Goal: Information Seeking & Learning: Learn about a topic

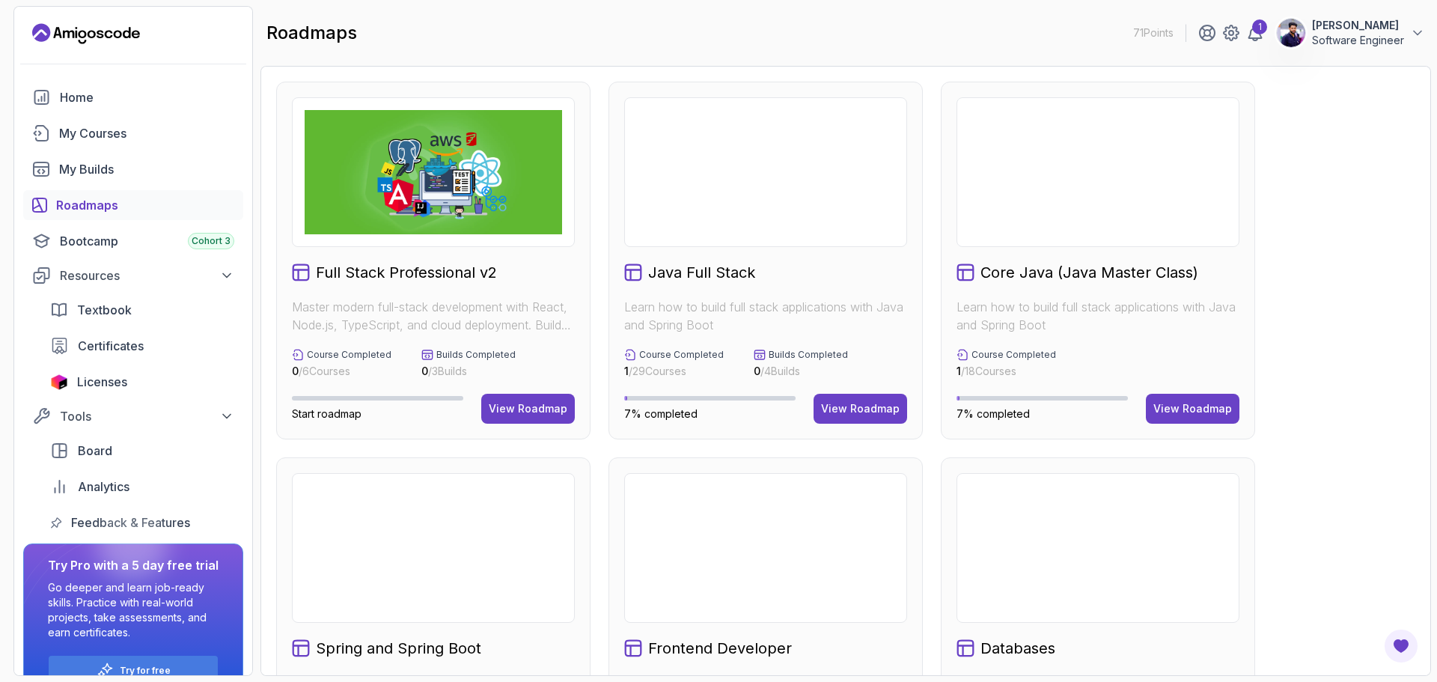
click at [1367, 262] on div "Full Stack Professional v2 Master modern full-stack development with React, Nod…" at bounding box center [845, 636] width 1139 height 1109
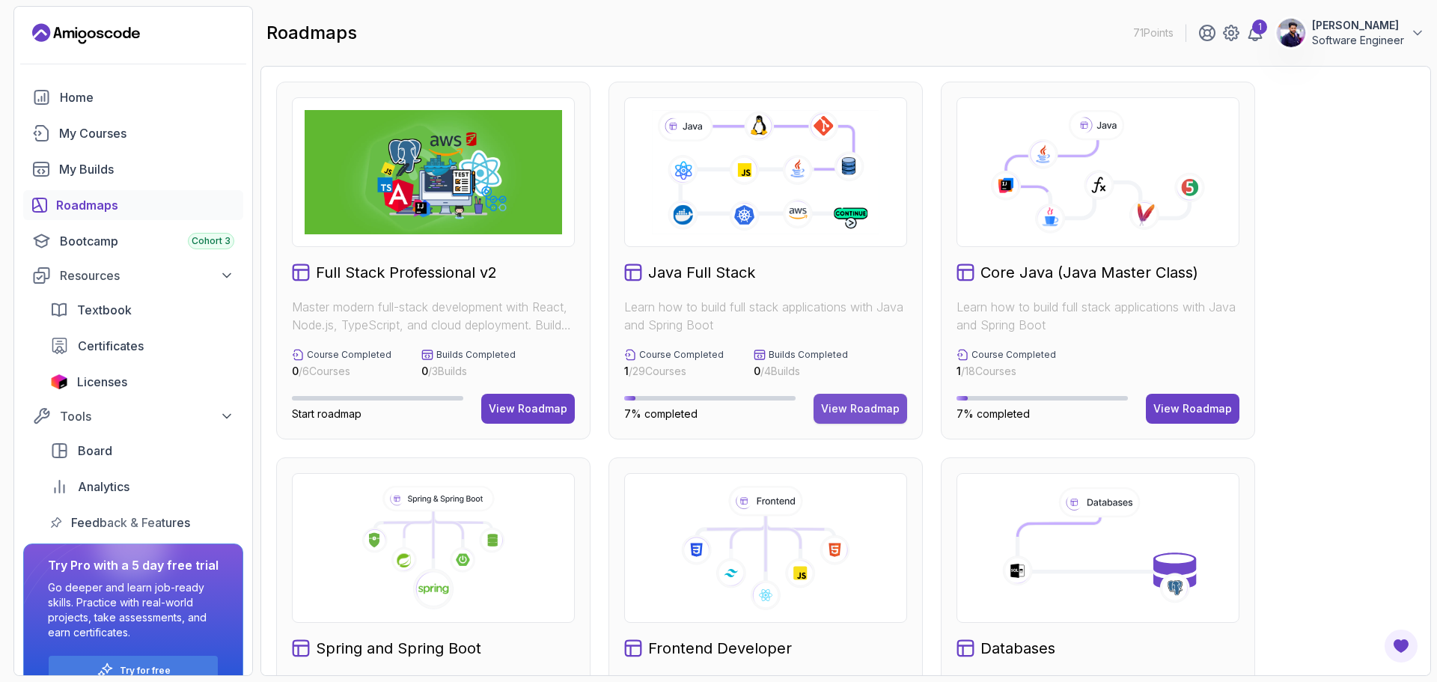
click at [846, 413] on div "View Roadmap" at bounding box center [860, 408] width 79 height 15
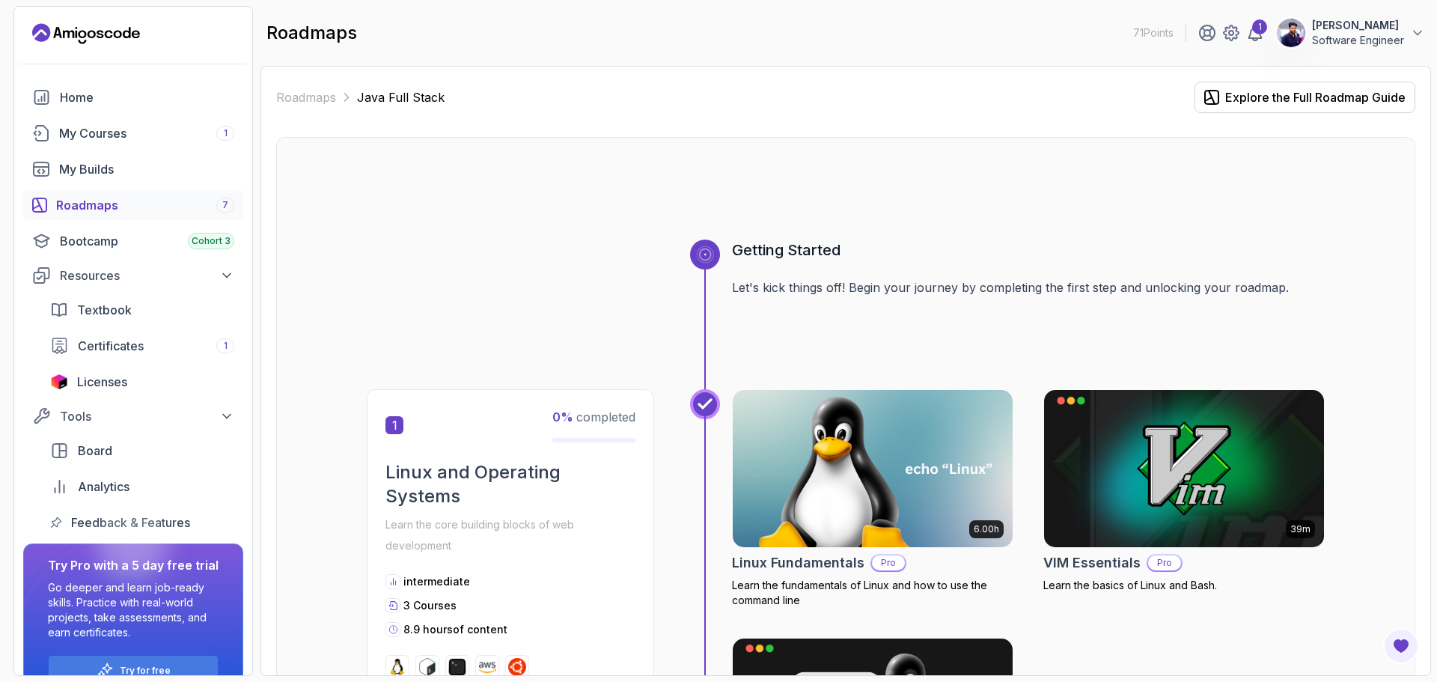
click at [98, 206] on div "Roadmaps 7" at bounding box center [145, 205] width 178 height 18
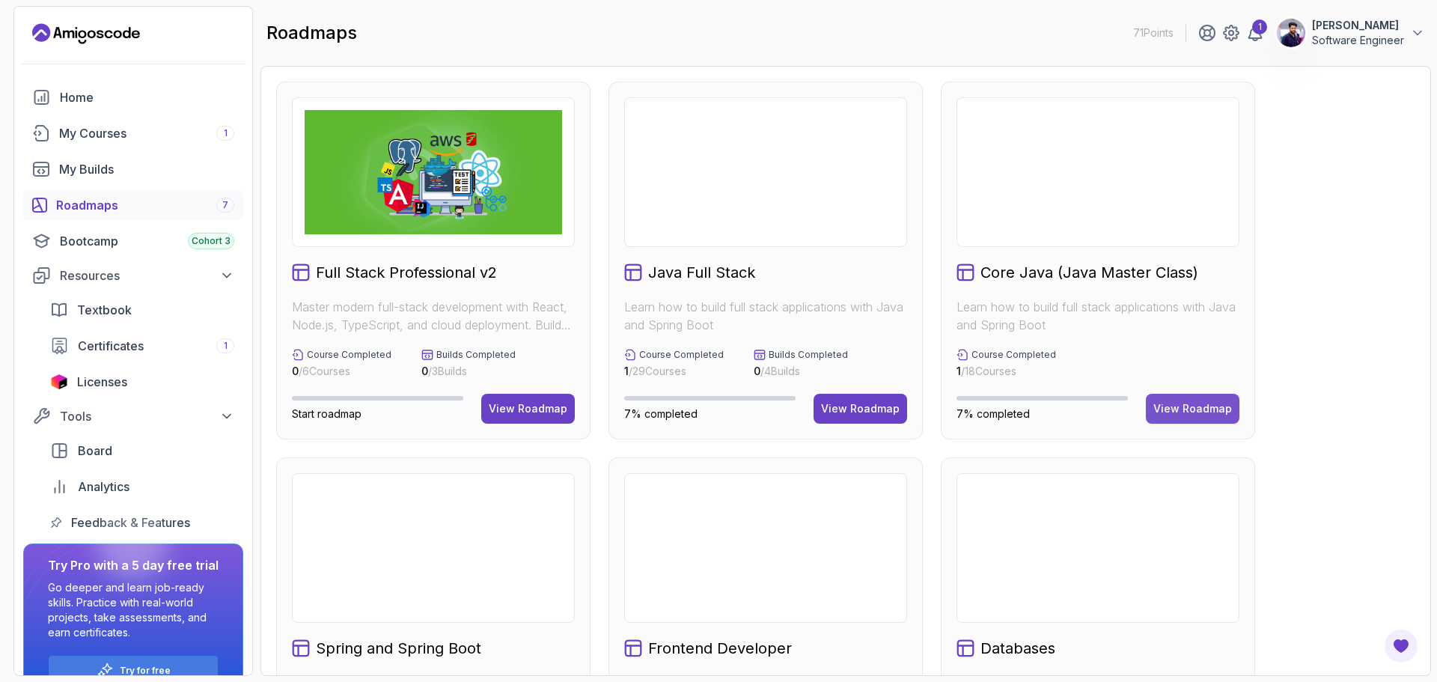
click at [1192, 409] on div "View Roadmap" at bounding box center [1192, 408] width 79 height 15
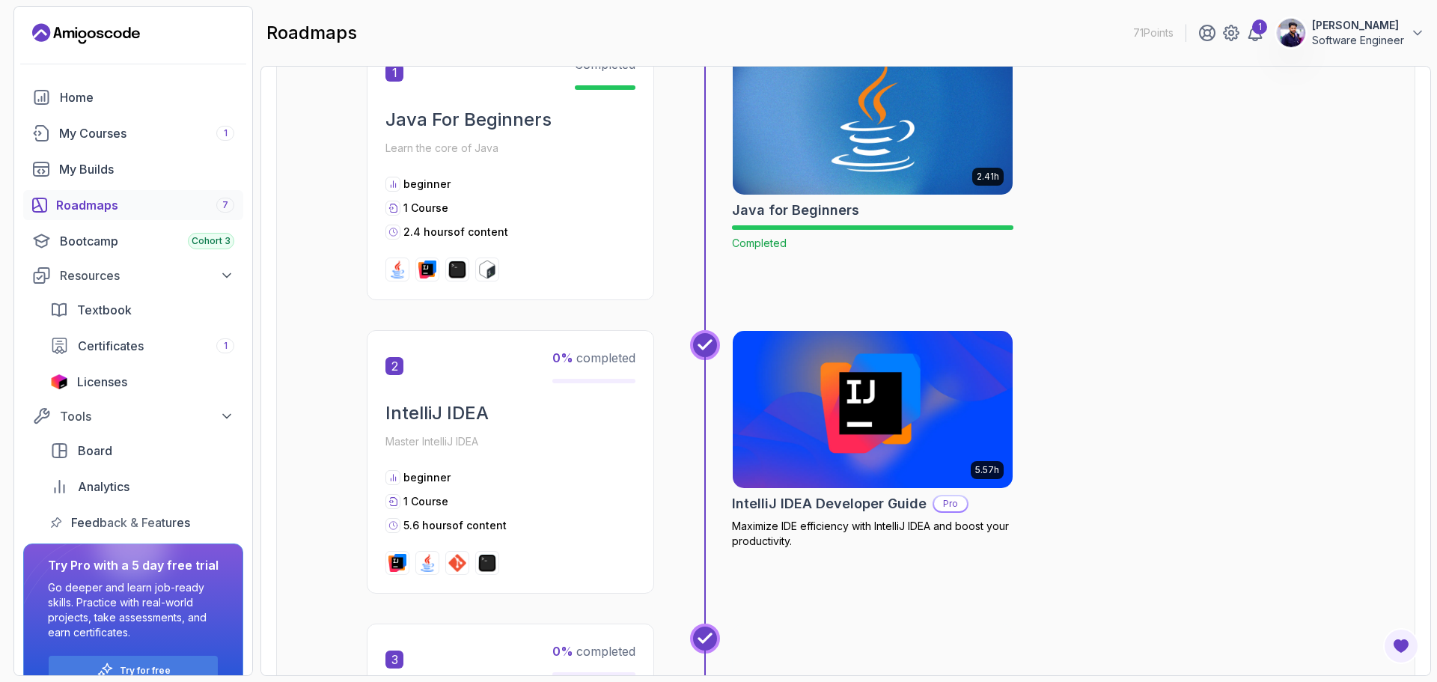
scroll to position [449, 0]
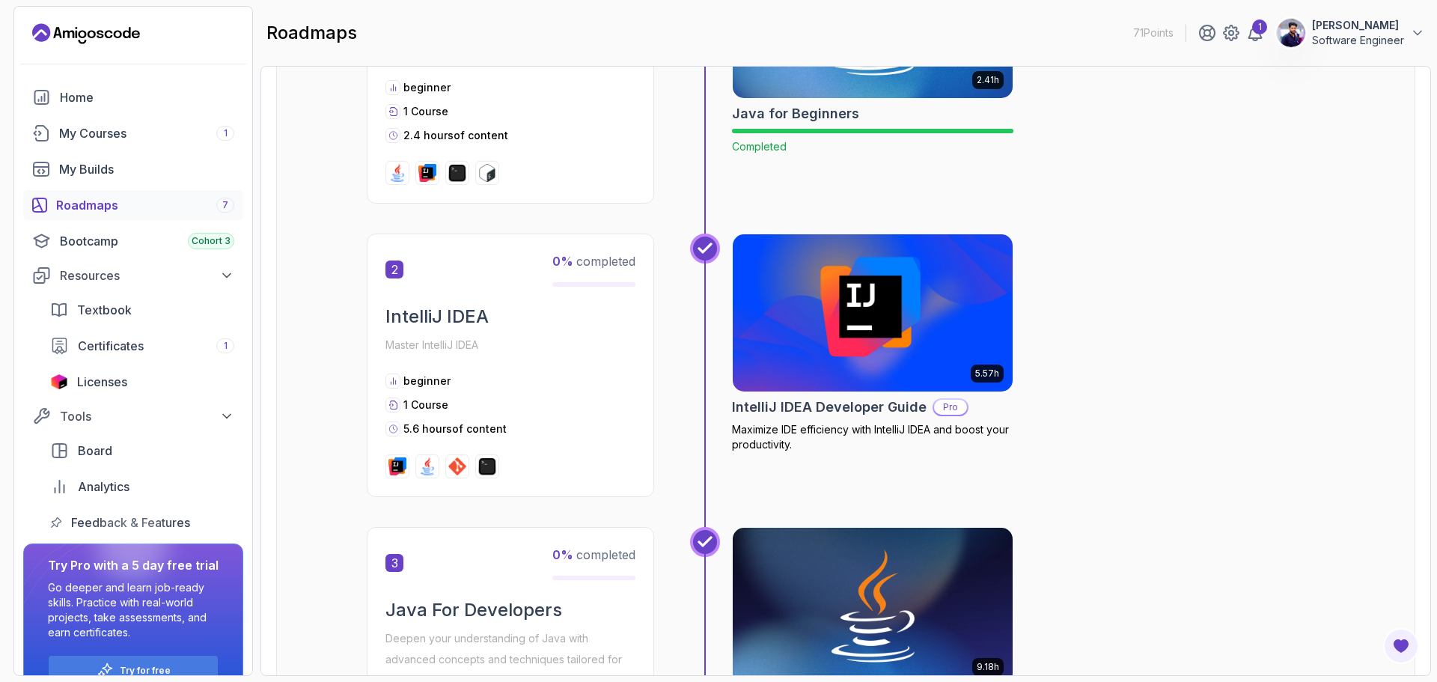
drag, startPoint x: 714, startPoint y: 403, endPoint x: 736, endPoint y: 406, distance: 21.8
click at [715, 403] on div at bounding box center [705, 380] width 30 height 293
drag, startPoint x: 736, startPoint y: 406, endPoint x: 920, endPoint y: 405, distance: 184.1
click at [920, 405] on div "5.57h IntelliJ IDEA Developer Guide Pro Maximize IDE efficiency with IntelliJ I…" at bounding box center [1007, 380] width 635 height 293
copy h2 "IntelliJ IDEA Developer Guide"
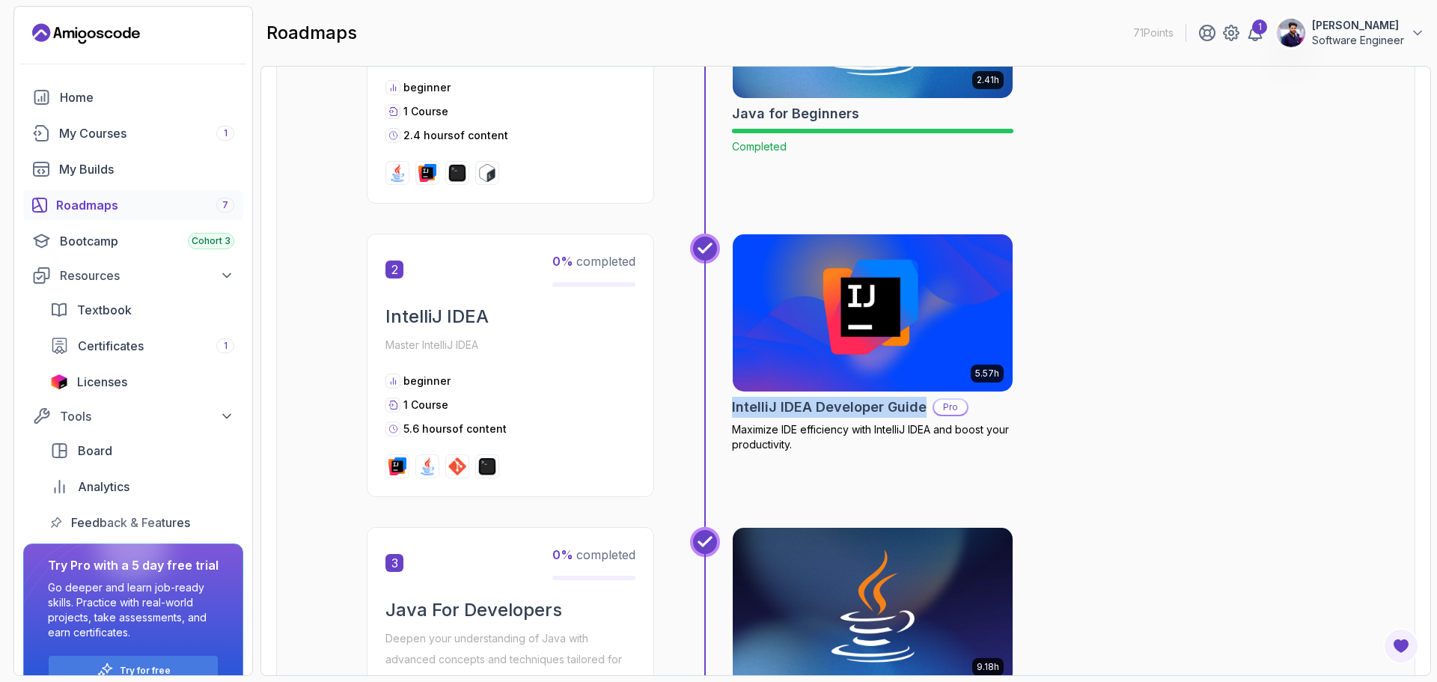
scroll to position [0, 0]
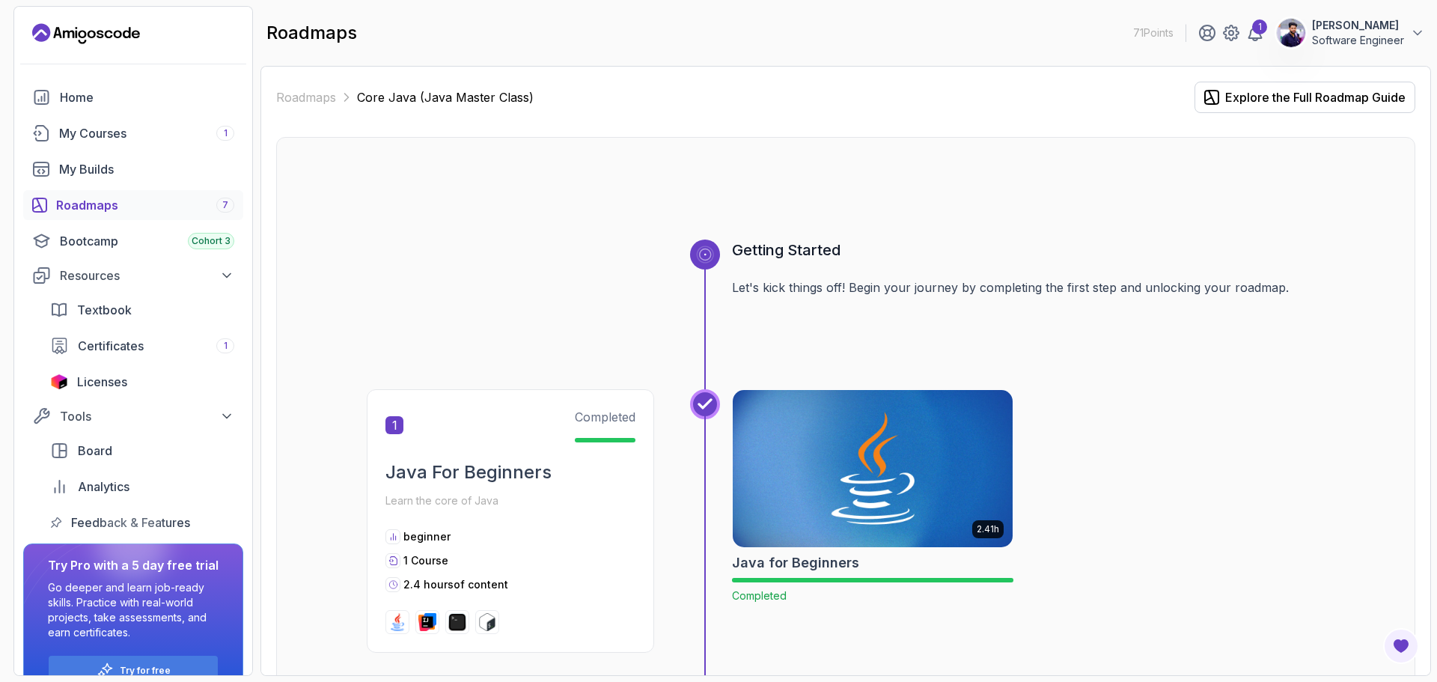
drag, startPoint x: 142, startPoint y: 34, endPoint x: 46, endPoint y: 37, distance: 95.9
click at [46, 37] on div "71 Points 1 [PERSON_NAME] Software Engineer" at bounding box center [133, 34] width 238 height 24
